Goal: Information Seeking & Learning: Learn about a topic

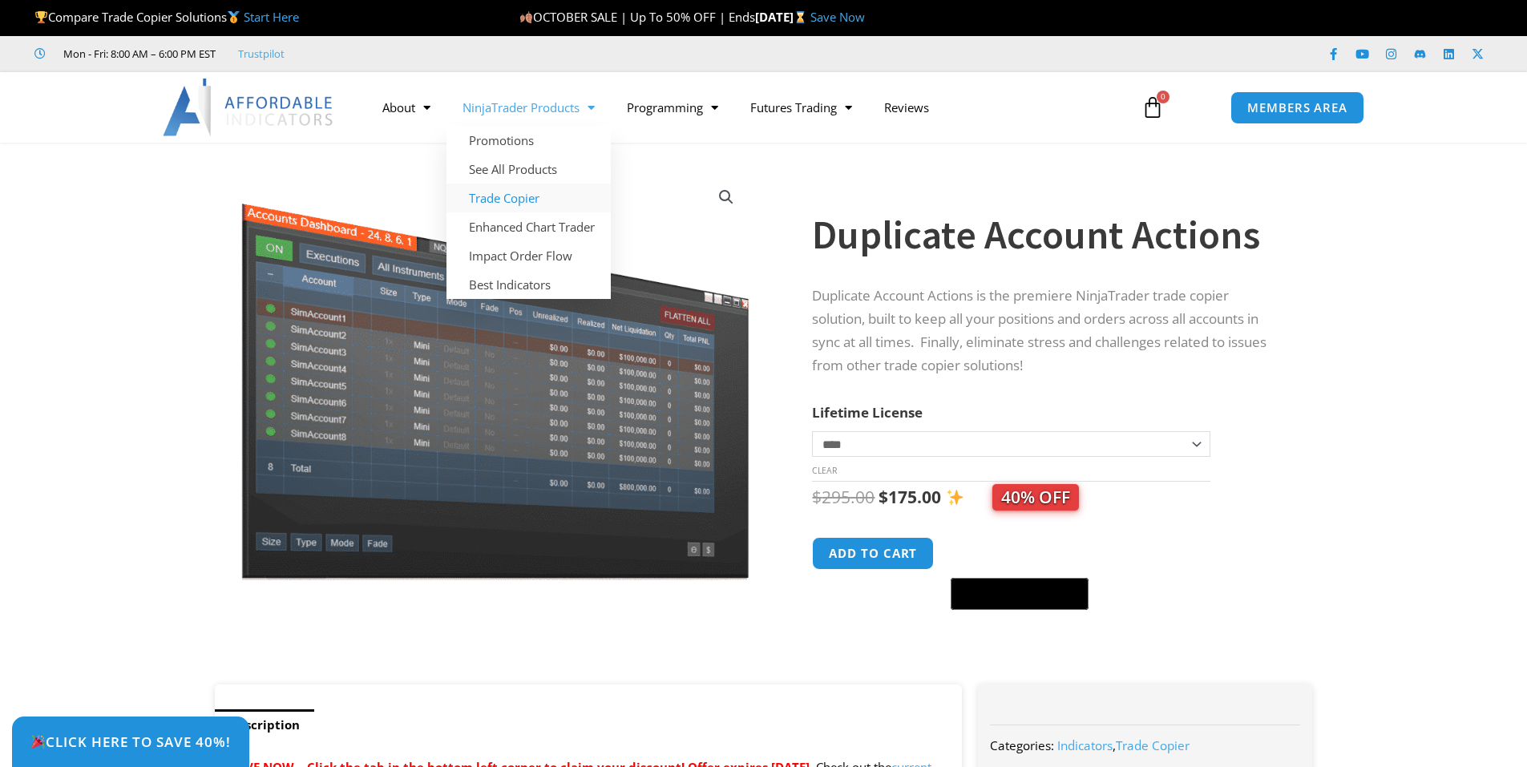
click at [524, 200] on link "Trade Copier" at bounding box center [529, 198] width 164 height 29
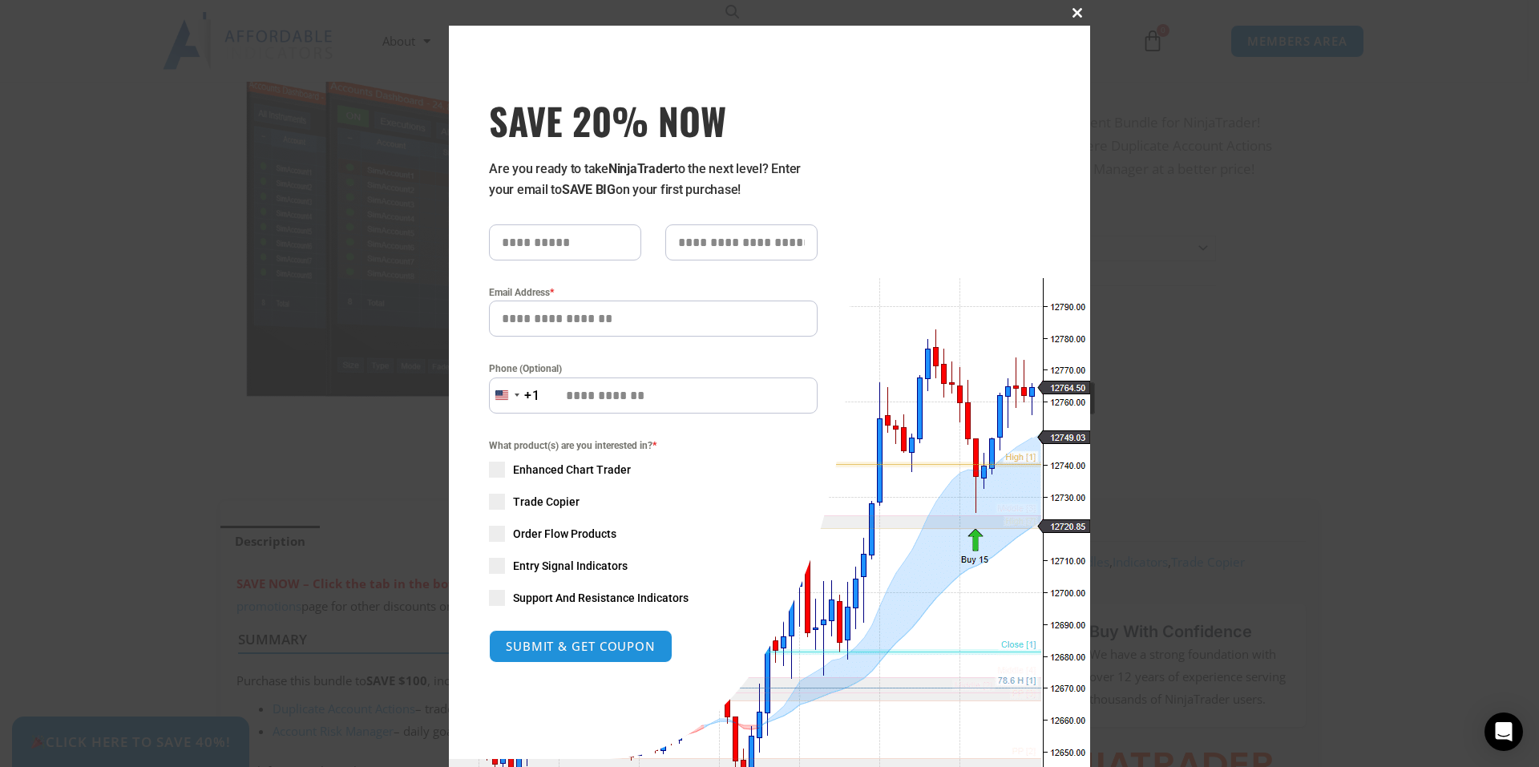
click at [1070, 11] on span "SAVE 20% NOW popup" at bounding box center [1078, 13] width 26 height 10
